Goal: Information Seeking & Learning: Learn about a topic

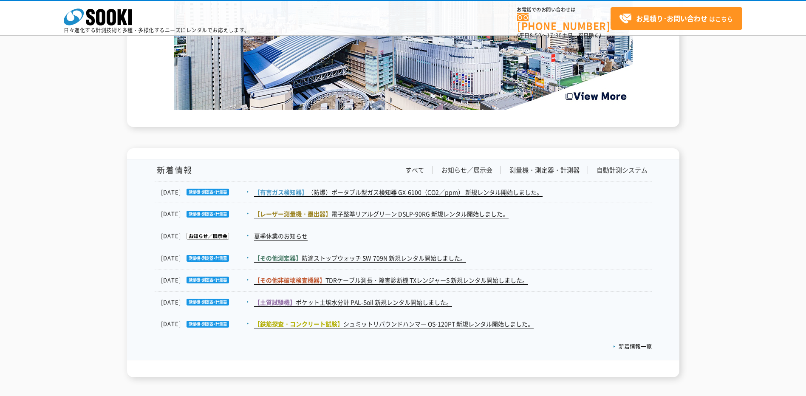
scroll to position [1386, 0]
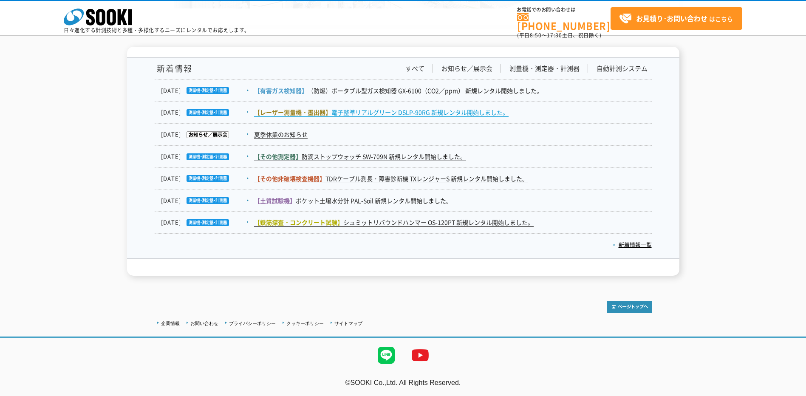
click at [394, 111] on link "【レーザー測量機・墨出器】 電子整準リアルグリーン DSLP-90RG 新規レンタル開始しました。" at bounding box center [381, 112] width 255 height 9
click at [638, 245] on link "新着情報一覧" at bounding box center [632, 245] width 39 height 8
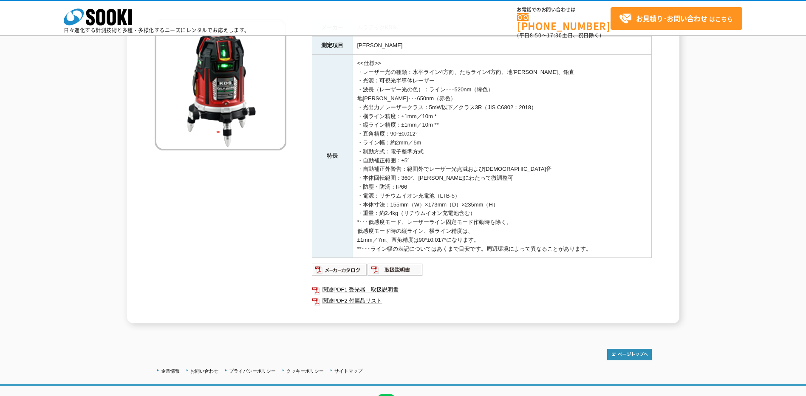
scroll to position [148, 0]
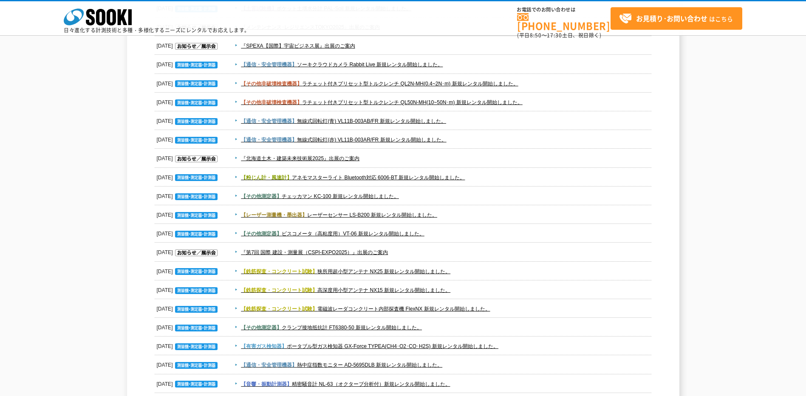
scroll to position [298, 0]
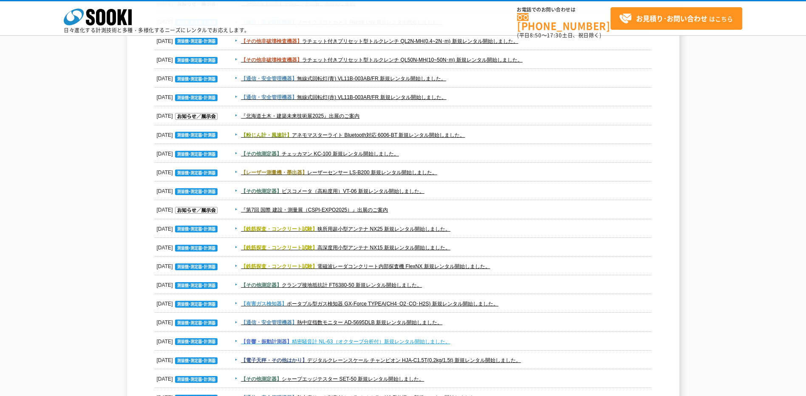
click at [351, 339] on link "【音響・振動計測器】 精密騒音計 NL-63（オクターブ分析付）新規レンタル開始しました。" at bounding box center [345, 342] width 209 height 6
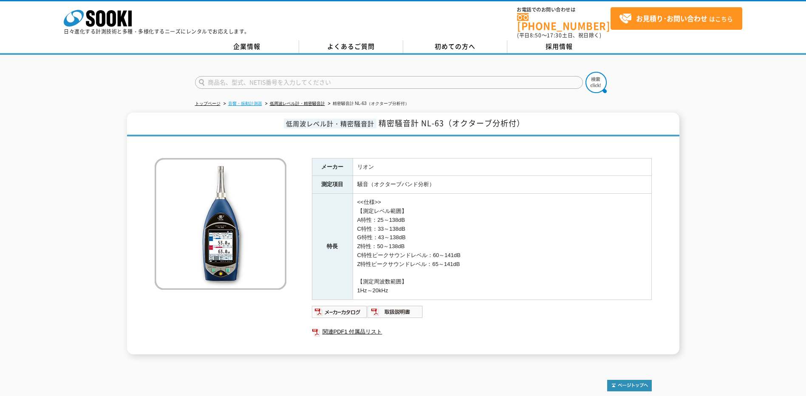
click at [233, 101] on link "音響・振動計測器" at bounding box center [245, 103] width 34 height 5
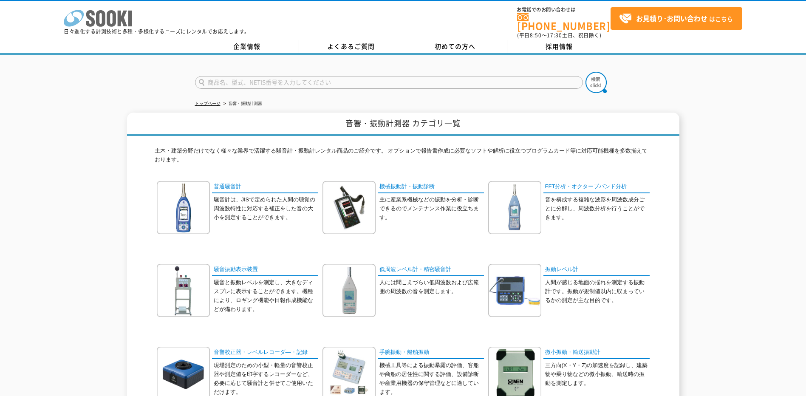
click at [123, 17] on polygon at bounding box center [123, 19] width 10 height 16
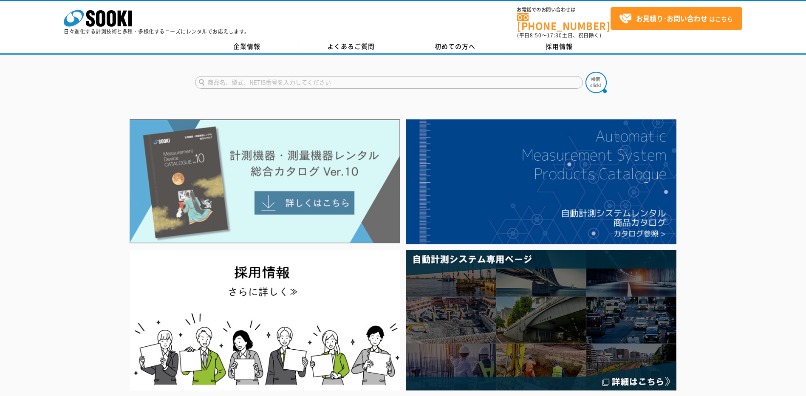
click at [277, 162] on img at bounding box center [265, 181] width 271 height 124
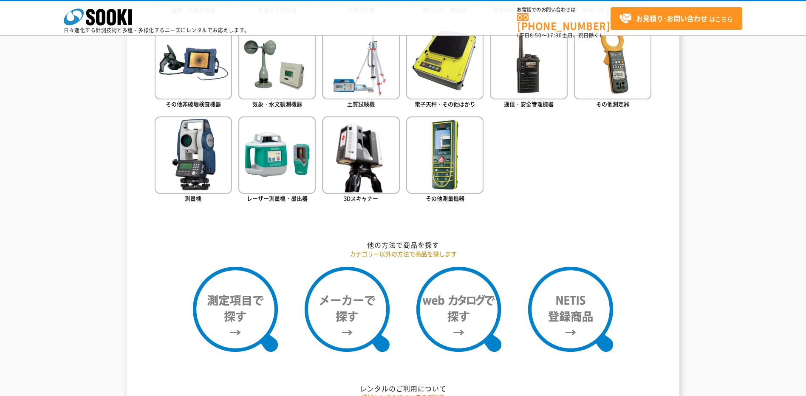
scroll to position [595, 0]
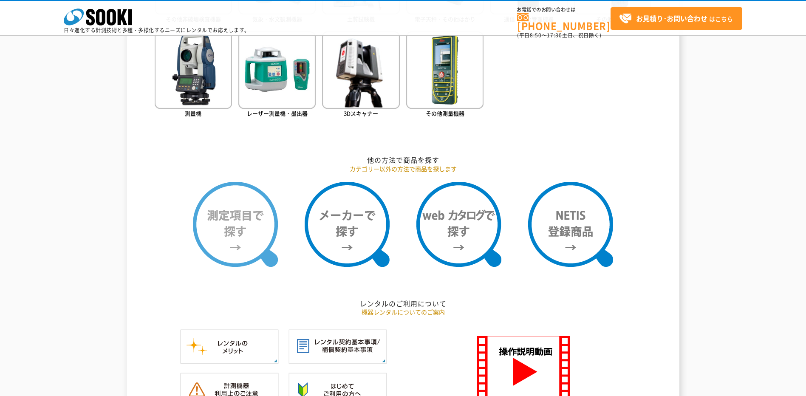
click at [232, 215] on img at bounding box center [235, 224] width 85 height 85
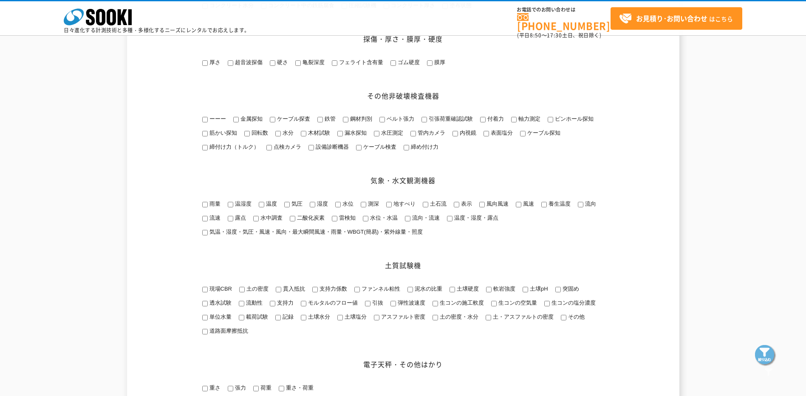
scroll to position [595, 0]
click at [366, 207] on label "測深" at bounding box center [372, 203] width 13 height 6
click at [366, 207] on input "測深" at bounding box center [364, 204] width 6 height 6
checkbox input "true"
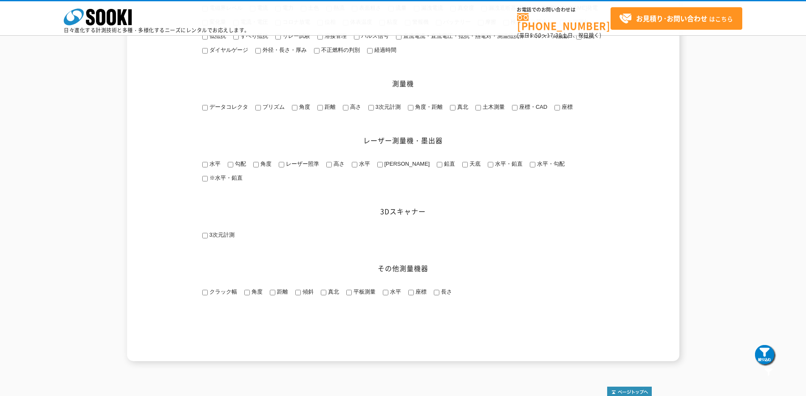
scroll to position [1216, 0]
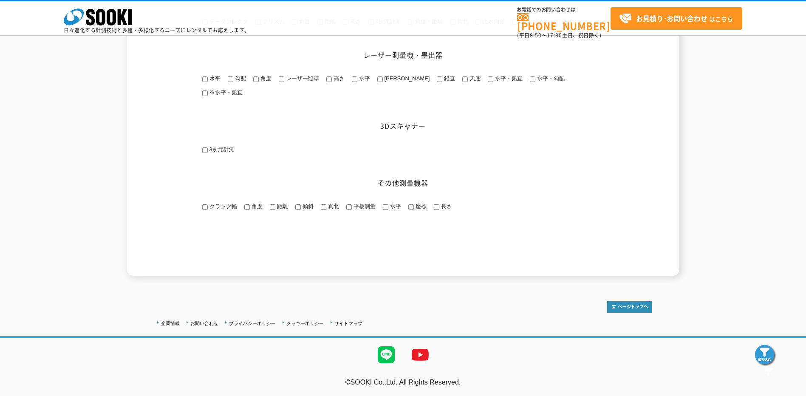
click at [766, 360] on img at bounding box center [765, 355] width 21 height 21
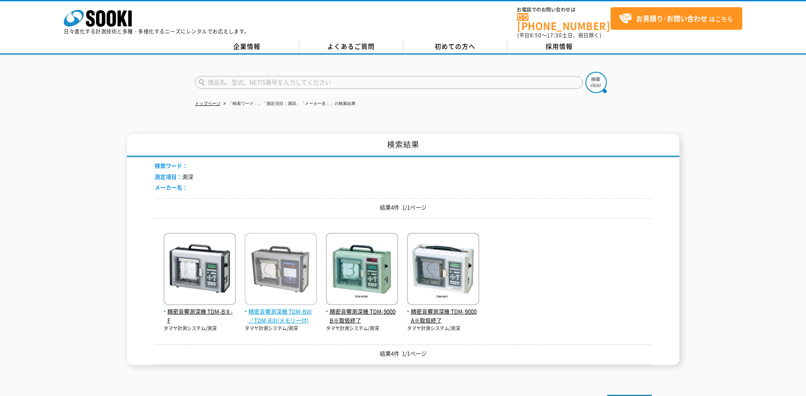
click at [279, 293] on img at bounding box center [281, 270] width 72 height 74
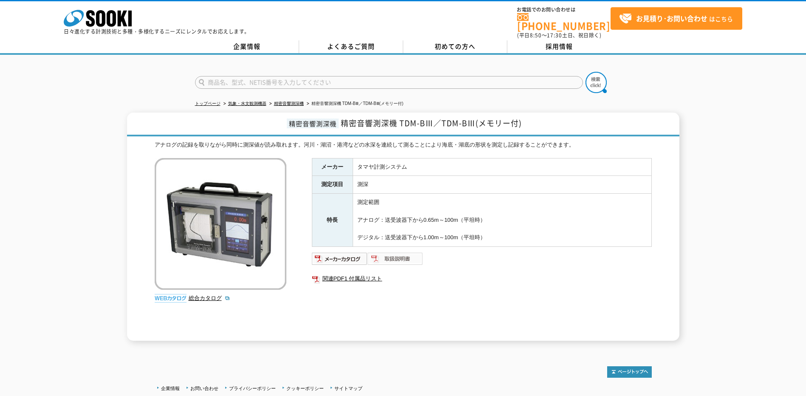
click at [395, 255] on img at bounding box center [396, 259] width 56 height 14
click at [359, 276] on link "関連PDF1 付属品リスト" at bounding box center [482, 278] width 340 height 11
